Goal: Task Accomplishment & Management: Use online tool/utility

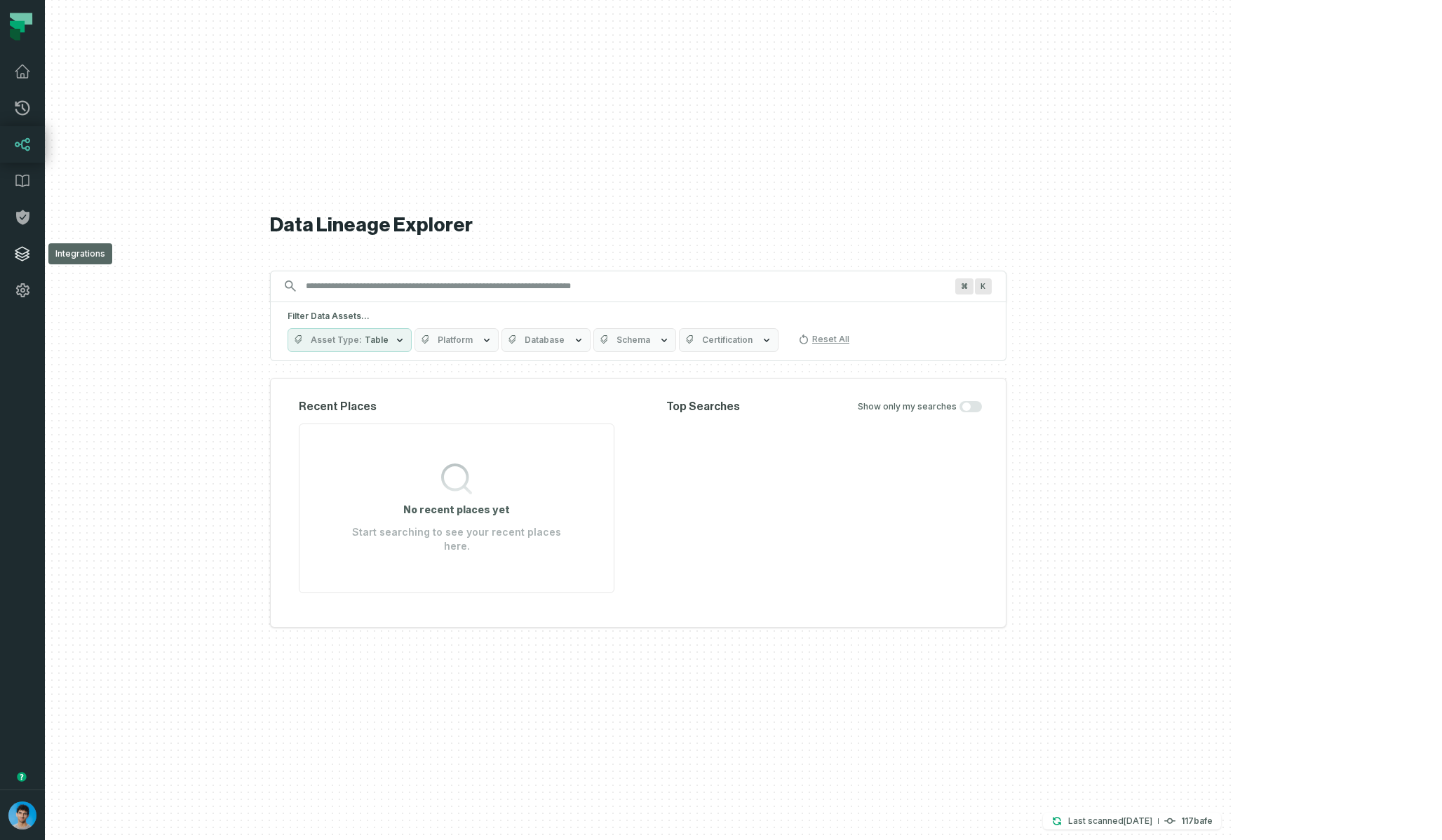
click at [28, 252] on icon at bounding box center [22, 254] width 17 height 17
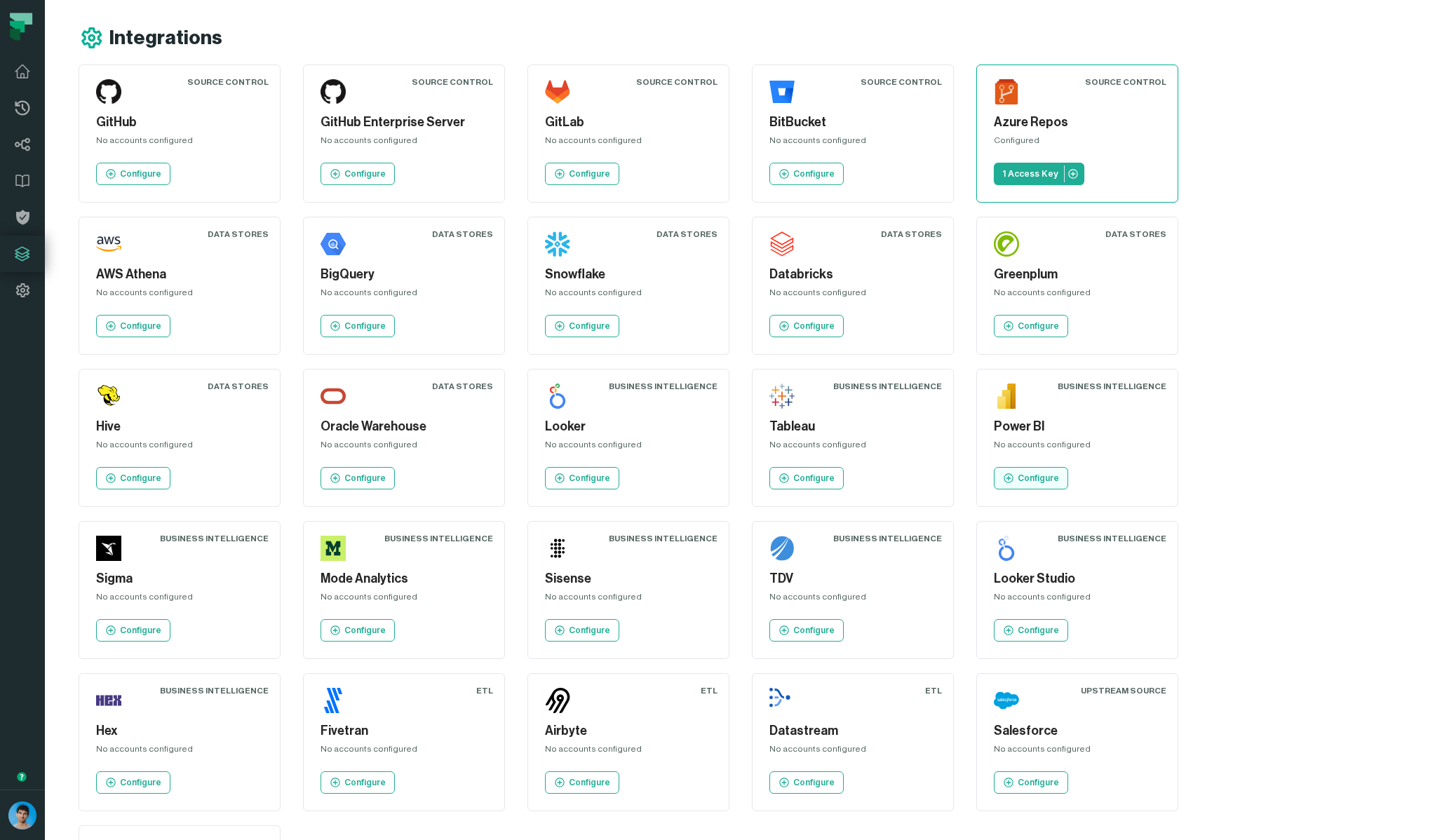
click at [1018, 479] on p "Configure" at bounding box center [1038, 478] width 41 height 12
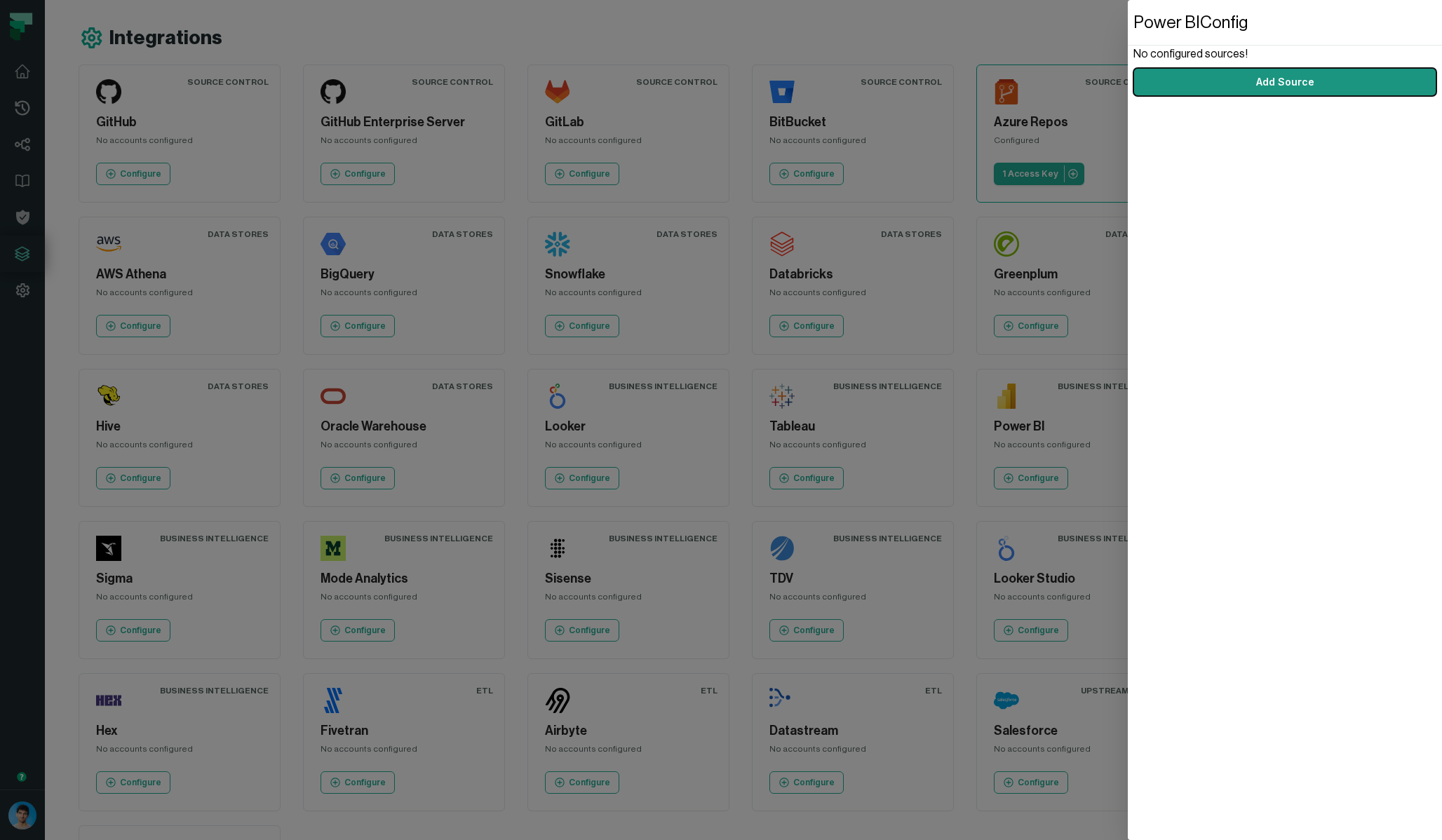
click at [1283, 81] on button "Add Source" at bounding box center [1285, 81] width 303 height 28
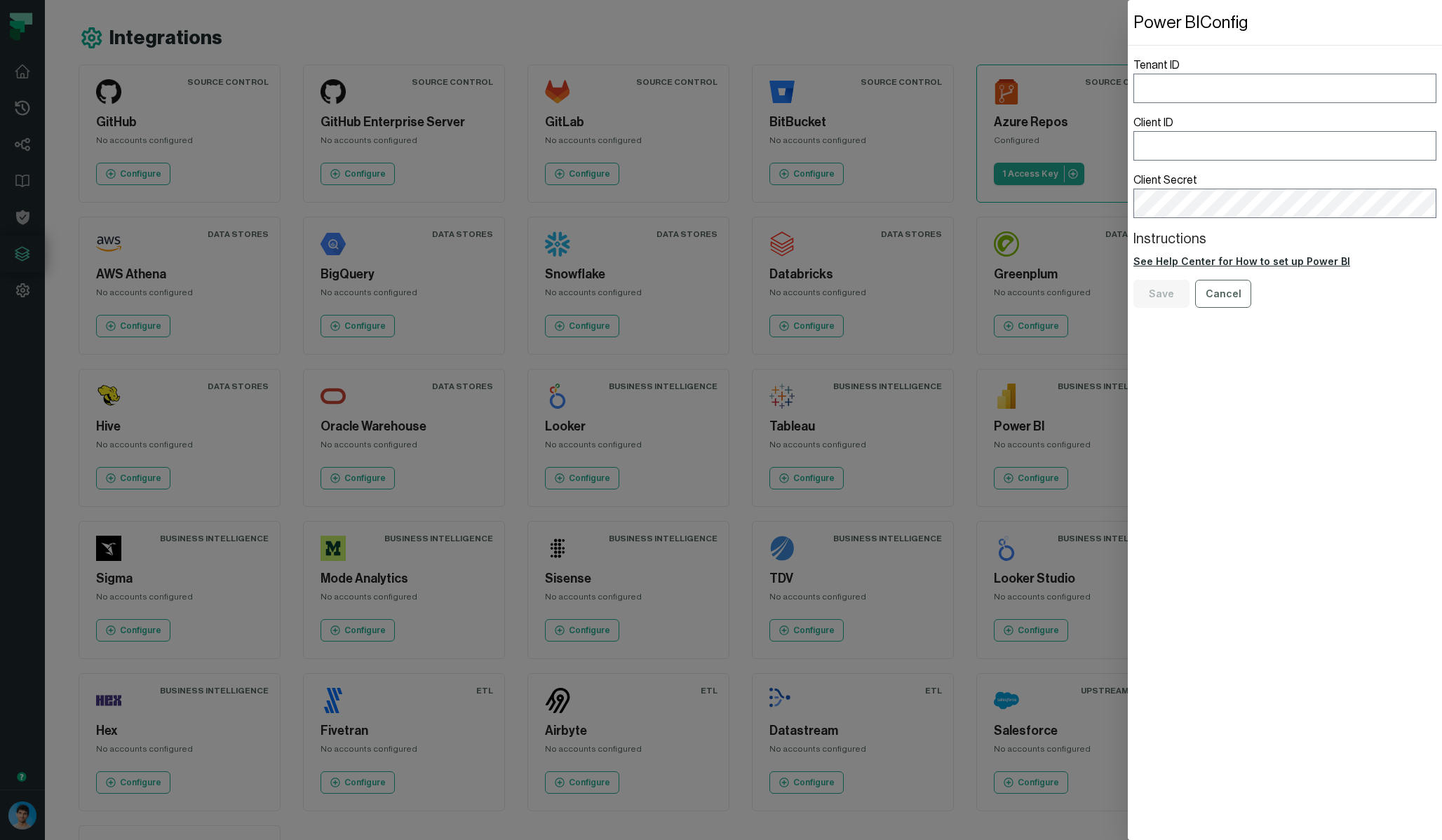
click at [1232, 262] on link "See Help Center for How to set up Power BI" at bounding box center [1285, 262] width 303 height 14
